Goal: Information Seeking & Learning: Learn about a topic

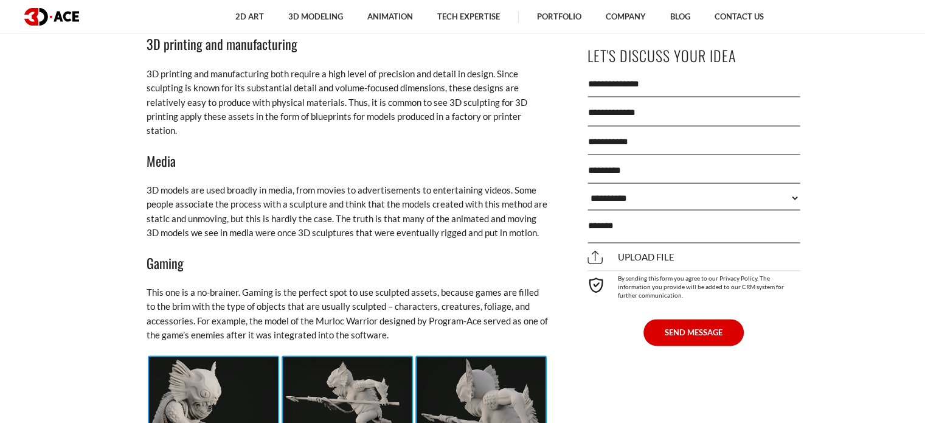
scroll to position [1763, 0]
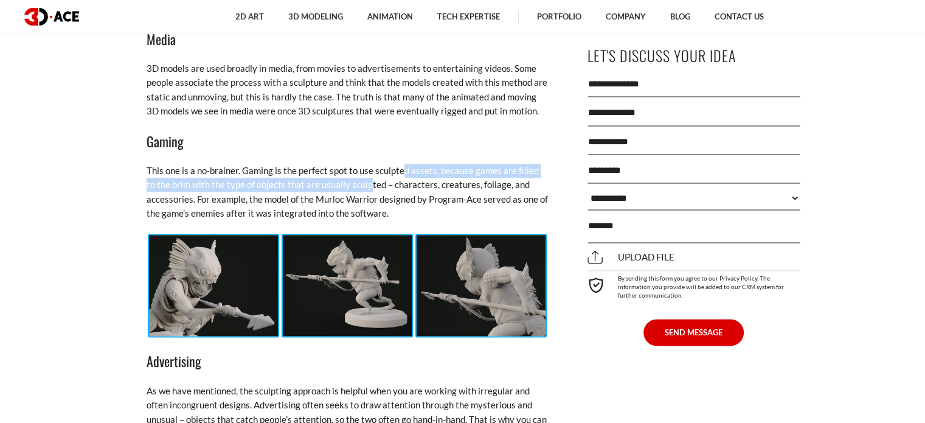
drag, startPoint x: 357, startPoint y: 167, endPoint x: 402, endPoint y: 161, distance: 44.7
click at [402, 164] on p "This one is a no-brainer. Gaming is the perfect spot to use sculpted assets, be…" at bounding box center [347, 192] width 401 height 57
drag, startPoint x: 384, startPoint y: 160, endPoint x: 429, endPoint y: 173, distance: 46.2
click at [429, 173] on p "This one is a no-brainer. Gaming is the perfect spot to use sculpted assets, be…" at bounding box center [347, 192] width 401 height 57
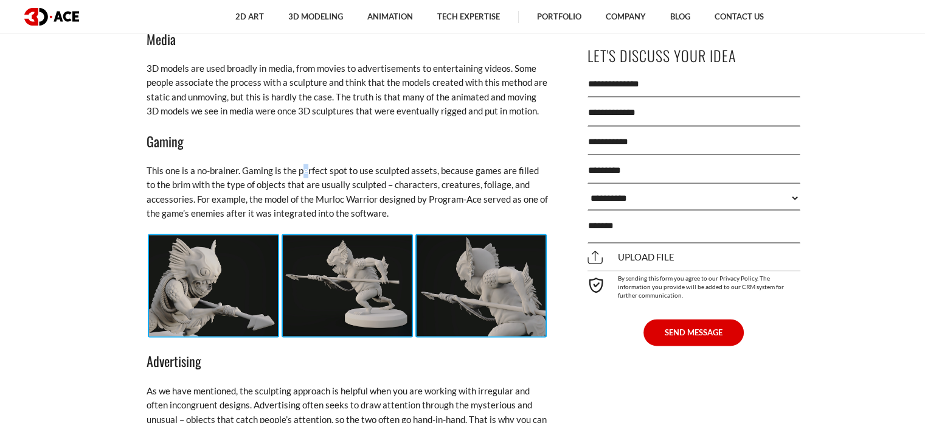
click at [304, 164] on p "This one is a no-brainer. Gaming is the perfect spot to use sculpted assets, be…" at bounding box center [347, 192] width 401 height 57
drag, startPoint x: 291, startPoint y: 155, endPoint x: 405, endPoint y: 157, distance: 114.3
click at [405, 164] on p "This one is a no-brainer. Gaming is the perfect spot to use sculpted assets, be…" at bounding box center [347, 192] width 401 height 57
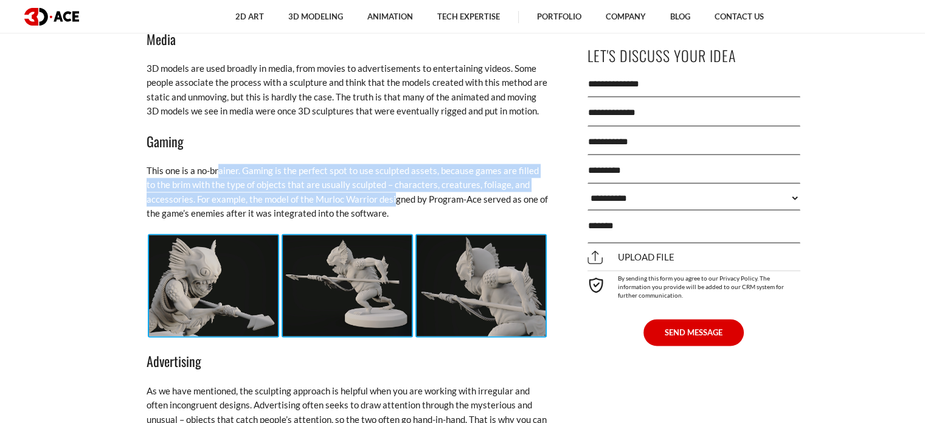
drag, startPoint x: 252, startPoint y: 162, endPoint x: 396, endPoint y: 184, distance: 146.3
click at [396, 184] on p "This one is a no-brainer. Gaming is the perfect spot to use sculpted assets, be…" at bounding box center [347, 192] width 401 height 57
drag, startPoint x: 371, startPoint y: 179, endPoint x: 355, endPoint y: 177, distance: 16.5
click at [371, 179] on p "This one is a no-brainer. Gaming is the perfect spot to use sculpted assets, be…" at bounding box center [347, 192] width 401 height 57
drag, startPoint x: 197, startPoint y: 157, endPoint x: 195, endPoint y: 184, distance: 26.2
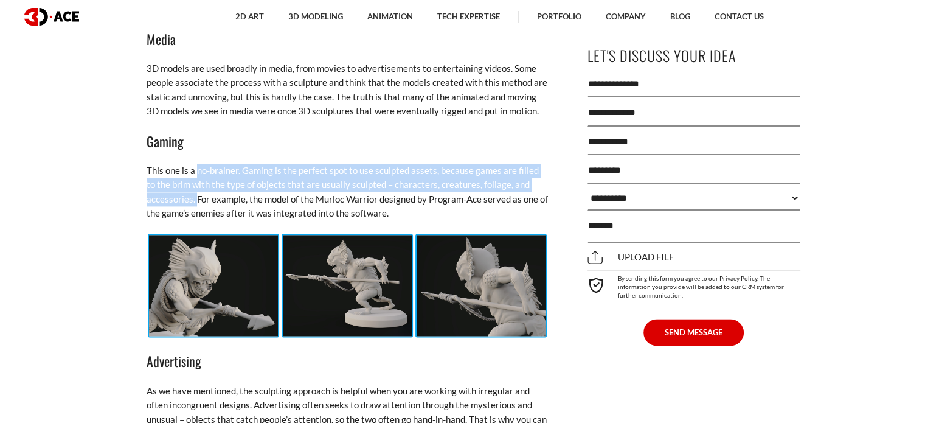
click at [195, 184] on p "This one is a no-brainer. Gaming is the perfect spot to use sculpted assets, be…" at bounding box center [347, 192] width 401 height 57
